Goal: Navigation & Orientation: Find specific page/section

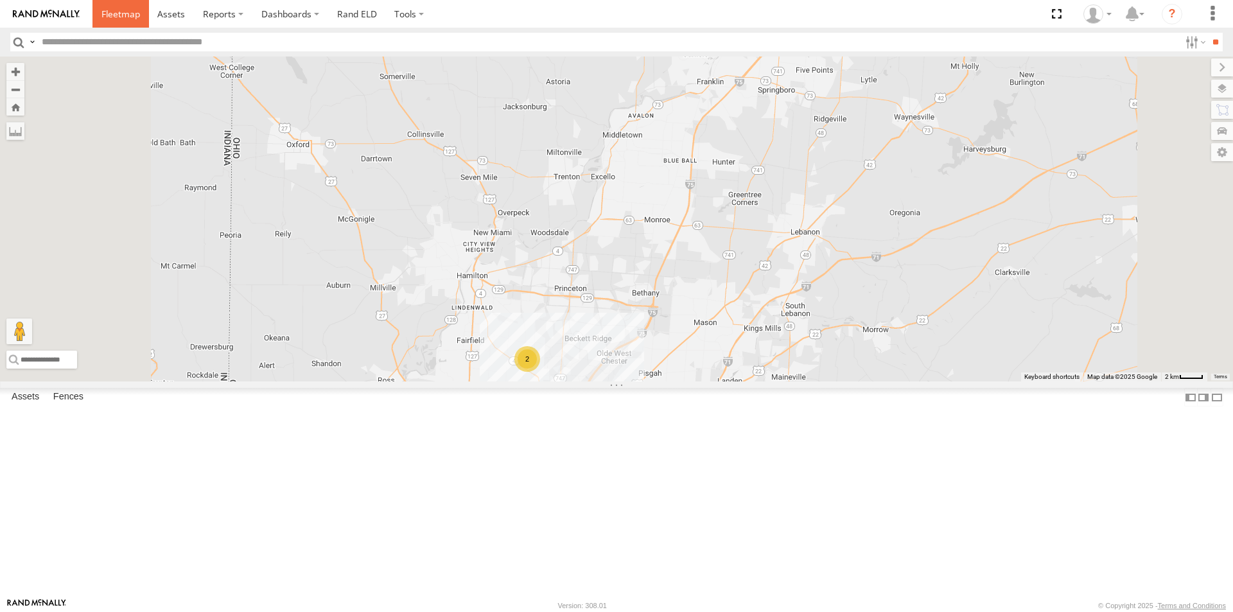
click at [107, 12] on span at bounding box center [120, 14] width 39 height 12
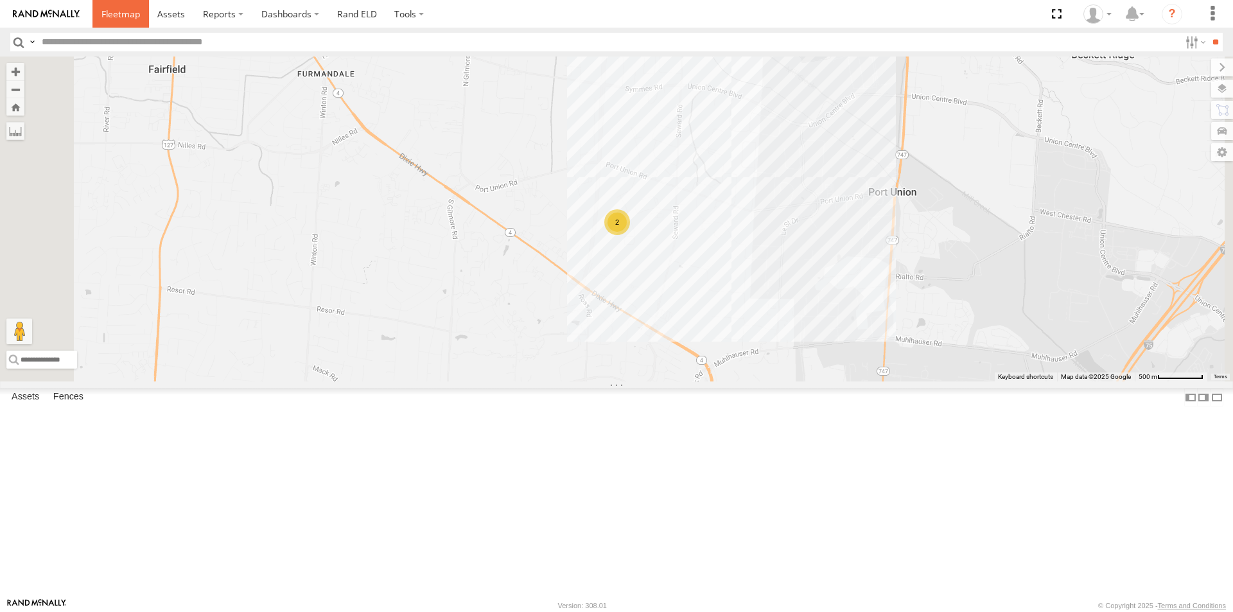
click at [126, 18] on span at bounding box center [120, 14] width 39 height 12
